Goal: Task Accomplishment & Management: Complete application form

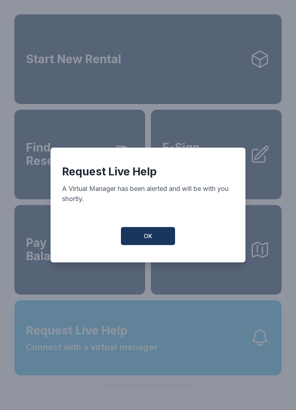
click at [154, 245] on button "OK" at bounding box center [148, 236] width 54 height 18
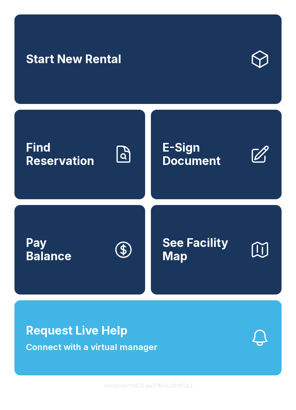
click at [165, 361] on button "Request Live Help Connect with a virtual manager" at bounding box center [147, 337] width 267 height 75
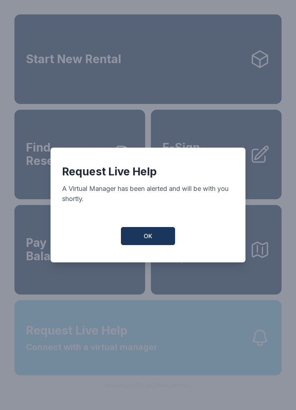
click at [165, 360] on div "Request Live Help A Virtual Manager has been alerted and will be with you short…" at bounding box center [148, 205] width 296 height 410
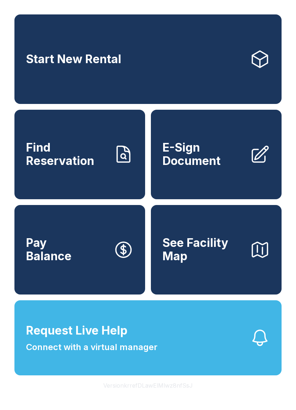
click at [160, 365] on button "Request Live Help Connect with a virtual manager" at bounding box center [147, 337] width 267 height 75
click at [166, 343] on button "Request Live Help Connect with a virtual manager" at bounding box center [147, 337] width 267 height 75
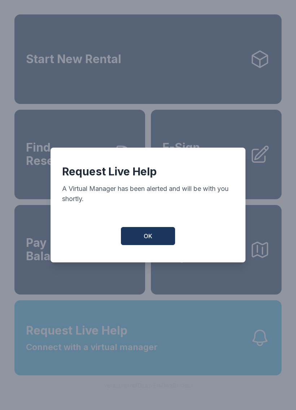
click at [157, 238] on button "OK" at bounding box center [148, 236] width 54 height 18
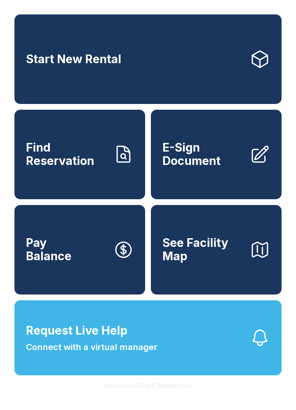
click at [220, 187] on link "E-Sign Document" at bounding box center [216, 155] width 131 height 90
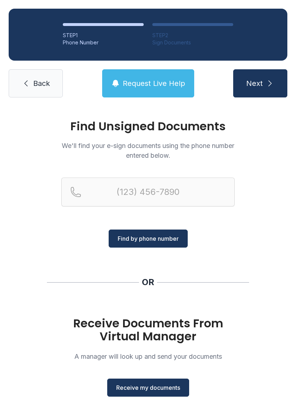
click at [148, 393] on button "Receive my documents" at bounding box center [148, 388] width 82 height 18
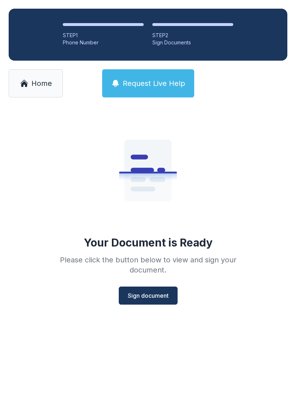
click at [146, 301] on button "Sign document" at bounding box center [148, 296] width 59 height 18
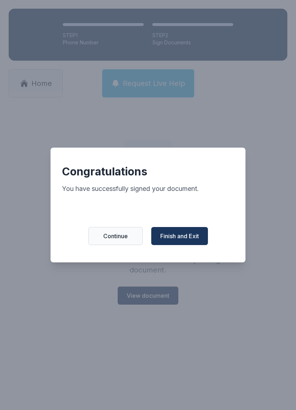
click at [190, 245] on button "Finish and Exit" at bounding box center [179, 236] width 57 height 18
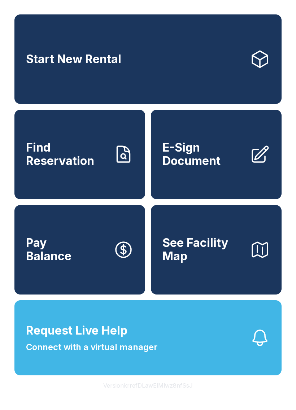
click at [220, 158] on span "E-Sign Document" at bounding box center [203, 154] width 82 height 26
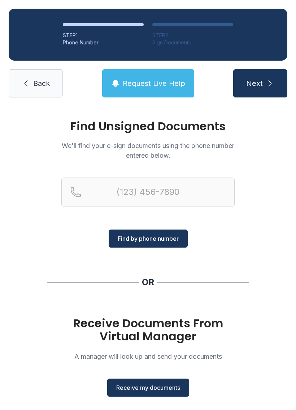
click at [153, 392] on button "Receive my documents" at bounding box center [148, 388] width 82 height 18
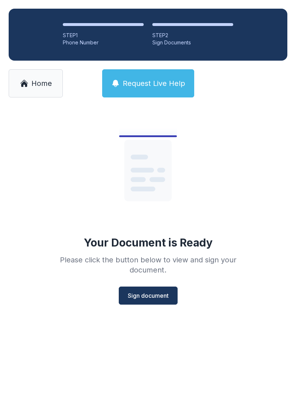
click at [153, 300] on button "Sign document" at bounding box center [148, 296] width 59 height 18
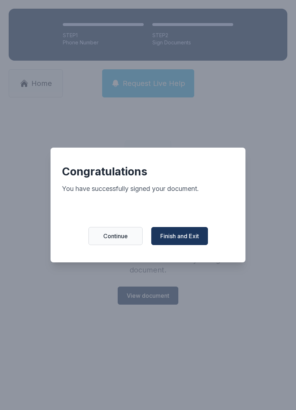
click at [183, 245] on button "Finish and Exit" at bounding box center [179, 236] width 57 height 18
